Goal: Navigation & Orientation: Find specific page/section

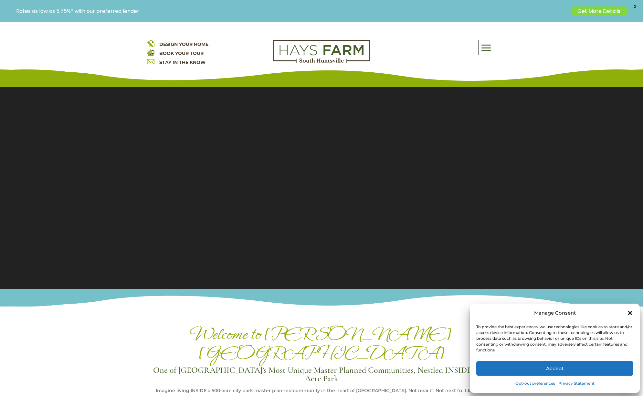
click at [632, 313] on icon "Close dialog" at bounding box center [630, 313] width 6 height 6
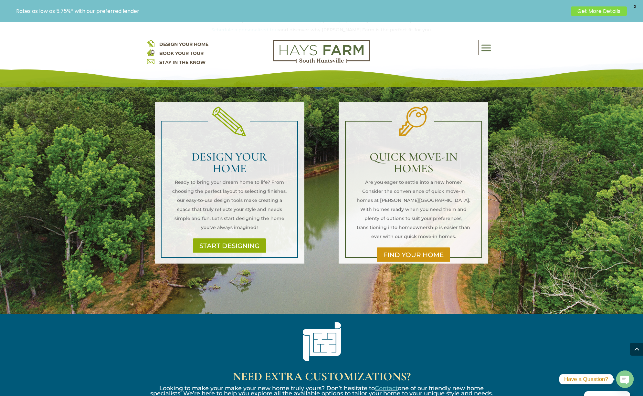
scroll to position [412, 0]
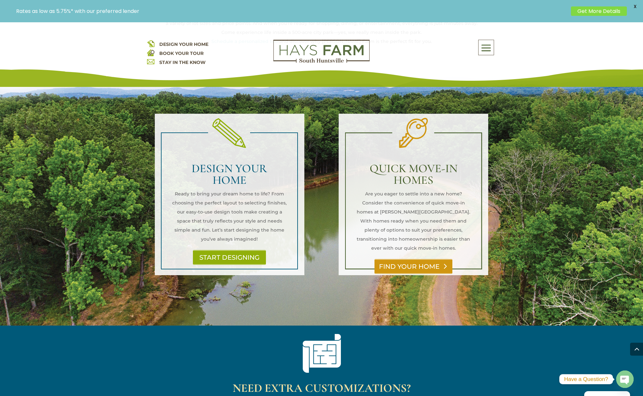
click at [424, 259] on link "FIND YOUR HOME" at bounding box center [413, 266] width 78 height 15
click at [234, 250] on link "START DESIGNING" at bounding box center [230, 257] width 78 height 15
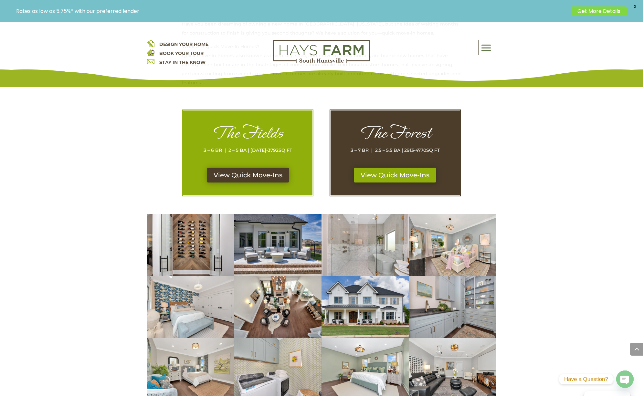
scroll to position [303, 0]
click at [217, 175] on link "View Quick Move-Ins" at bounding box center [248, 174] width 86 height 15
click at [408, 177] on link "View Quick Move-Ins" at bounding box center [395, 175] width 86 height 15
